Goal: Task Accomplishment & Management: Complete application form

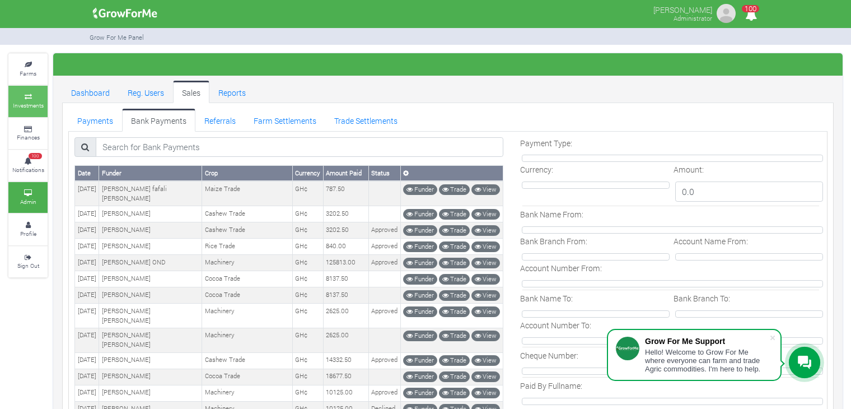
drag, startPoint x: 0, startPoint y: 0, endPoint x: 30, endPoint y: 106, distance: 110.4
click at [30, 106] on small "Investments" at bounding box center [28, 105] width 31 height 8
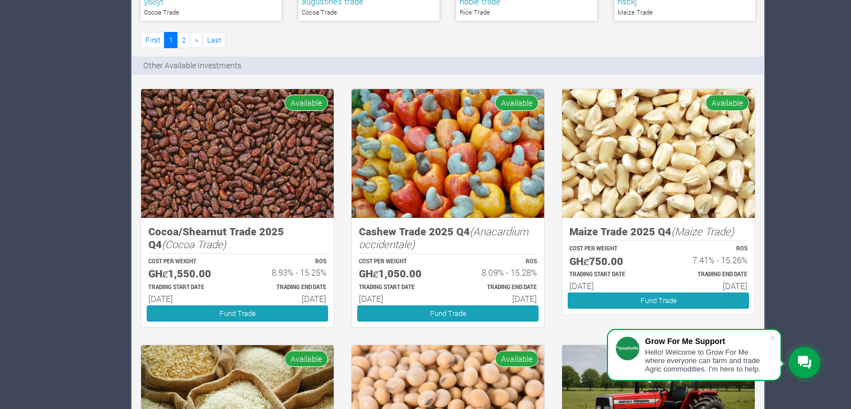
scroll to position [859, 0]
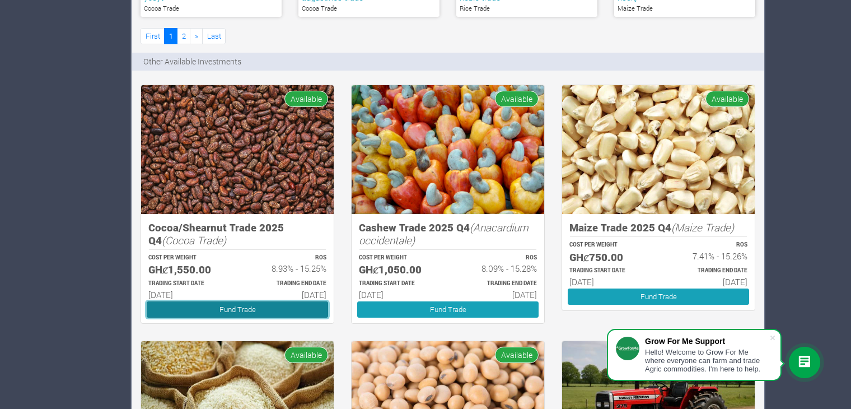
click at [284, 308] on link "Fund Trade" at bounding box center [237, 309] width 181 height 16
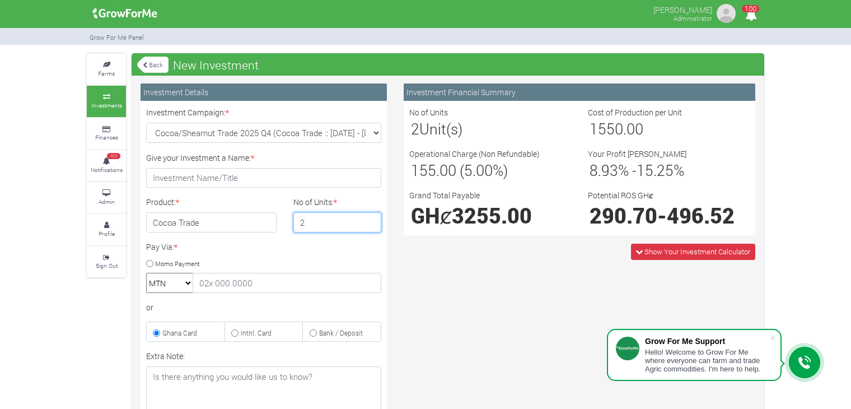
click at [370, 218] on input "2" at bounding box center [337, 222] width 88 height 20
click at [370, 218] on input "3" at bounding box center [337, 222] width 88 height 20
click at [370, 218] on input "4" at bounding box center [337, 222] width 88 height 20
click at [370, 218] on input "5" at bounding box center [337, 222] width 88 height 20
click at [369, 228] on input "4" at bounding box center [337, 222] width 88 height 20
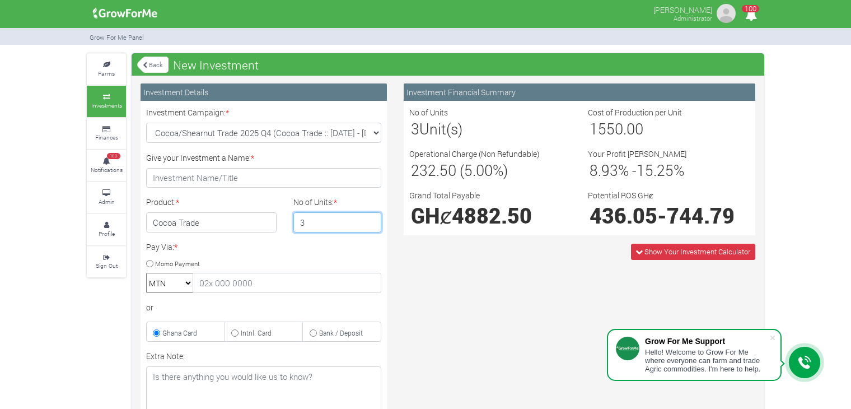
click at [369, 228] on input "3" at bounding box center [337, 222] width 88 height 20
click at [369, 228] on input "2" at bounding box center [337, 222] width 88 height 20
type input "1"
click at [369, 228] on input "1" at bounding box center [337, 222] width 88 height 20
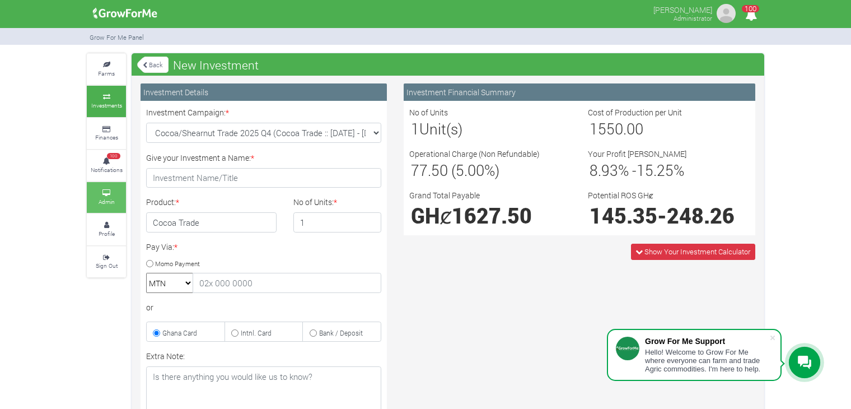
click at [109, 204] on link "Admin" at bounding box center [106, 197] width 39 height 31
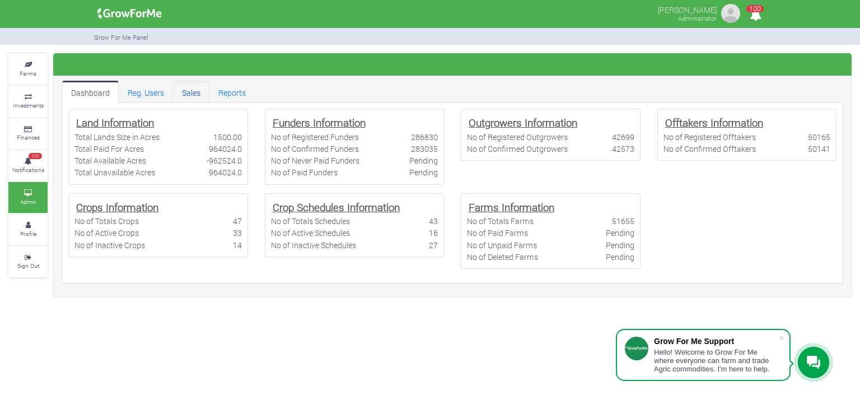
click at [193, 92] on link "Sales" at bounding box center [191, 92] width 36 height 22
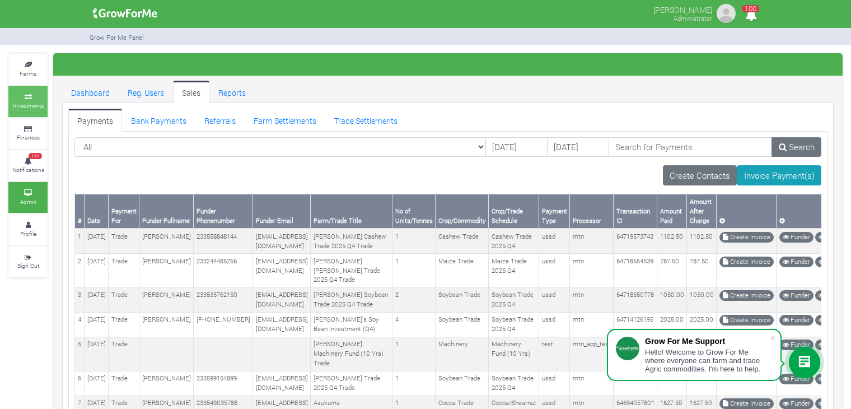
click at [27, 97] on icon at bounding box center [28, 97] width 34 height 6
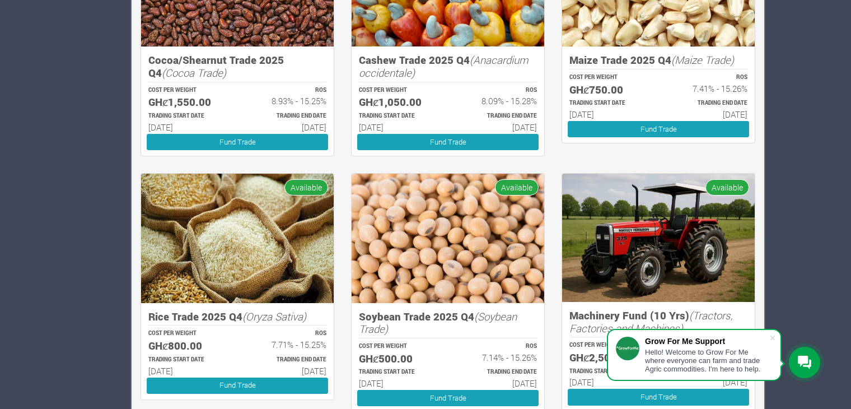
scroll to position [1066, 0]
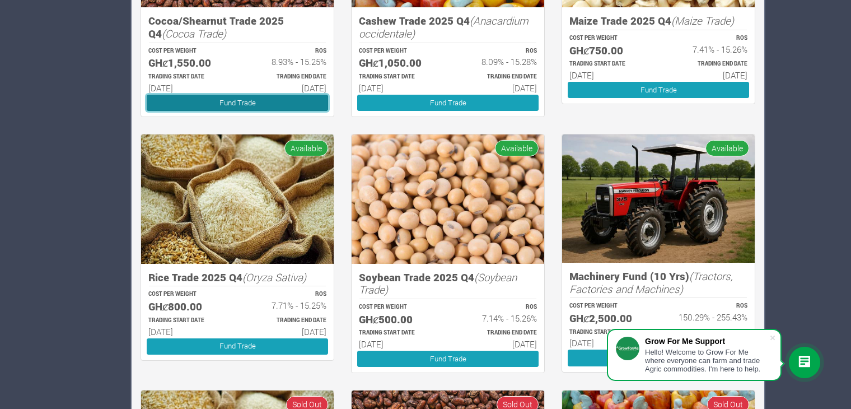
click at [251, 102] on link "Fund Trade" at bounding box center [237, 103] width 181 height 16
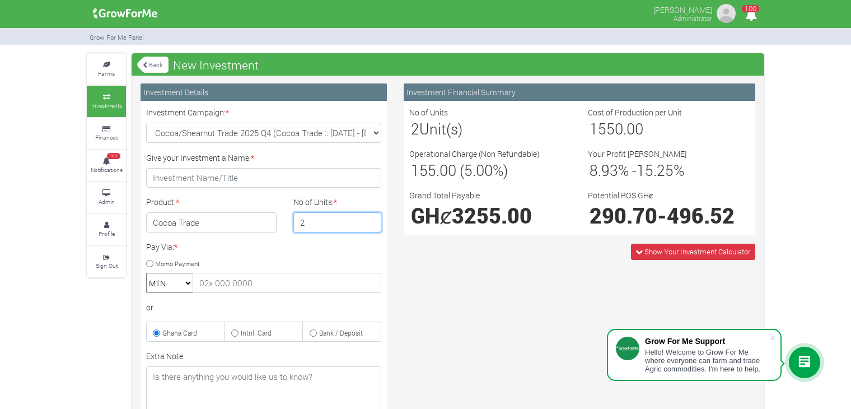
type input "2"
click at [370, 221] on input "2" at bounding box center [337, 222] width 88 height 20
click at [114, 198] on small "Admin" at bounding box center [107, 202] width 16 height 8
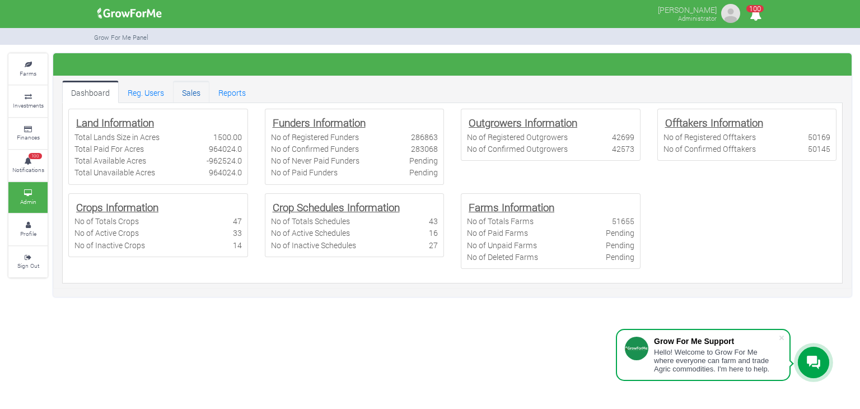
click at [202, 83] on link "Sales" at bounding box center [191, 92] width 36 height 22
